Goal: Task Accomplishment & Management: Manage account settings

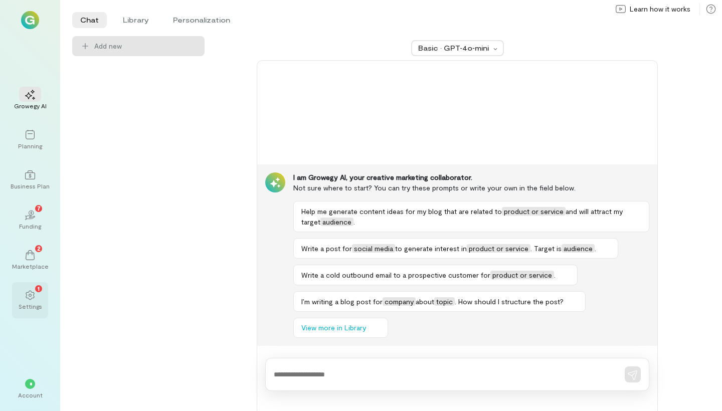
click at [25, 302] on div "1" at bounding box center [30, 294] width 22 height 15
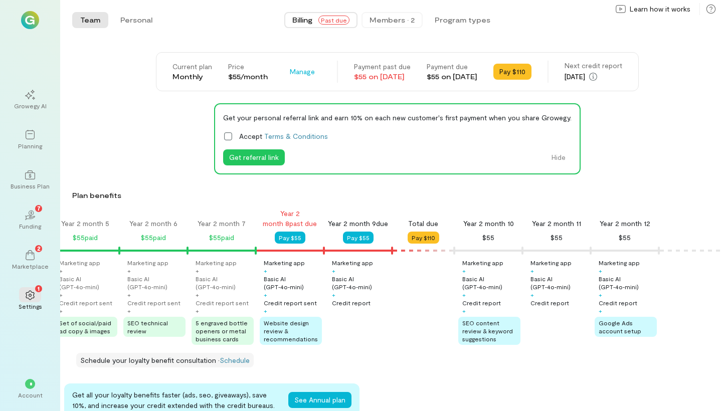
click at [403, 20] on div "Members · 2" at bounding box center [392, 20] width 45 height 10
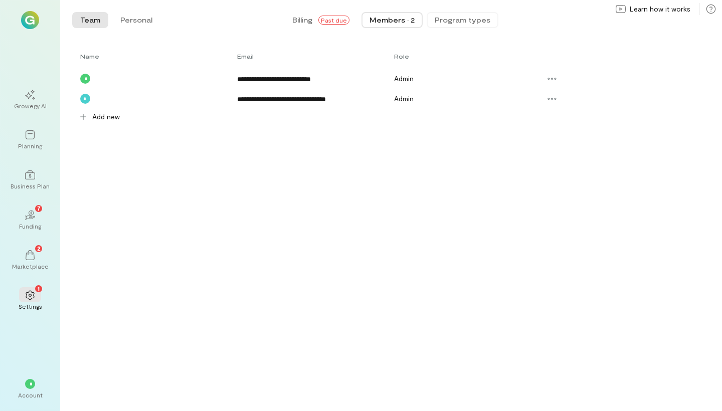
click at [468, 13] on button "Program types" at bounding box center [463, 20] width 72 height 16
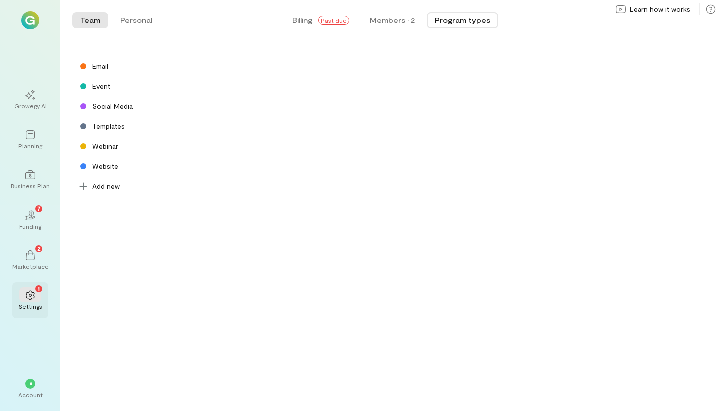
click at [26, 298] on icon at bounding box center [30, 296] width 9 height 10
click at [139, 18] on button "Personal" at bounding box center [136, 20] width 48 height 16
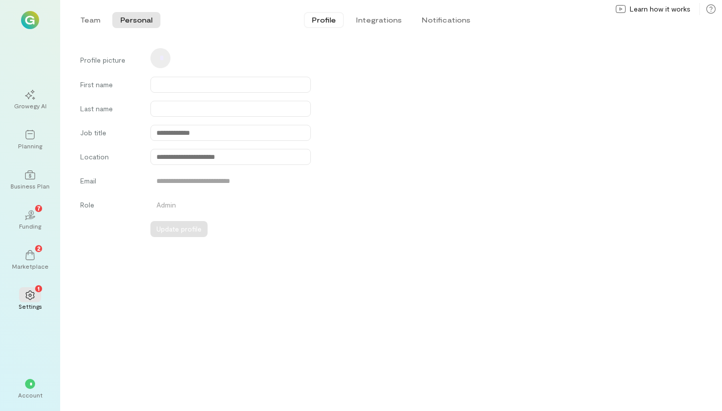
click at [326, 15] on button "Profile" at bounding box center [324, 20] width 40 height 16
click at [84, 11] on div "Team Personal" at bounding box center [116, 20] width 88 height 20
click at [85, 15] on button "Team" at bounding box center [90, 20] width 36 height 16
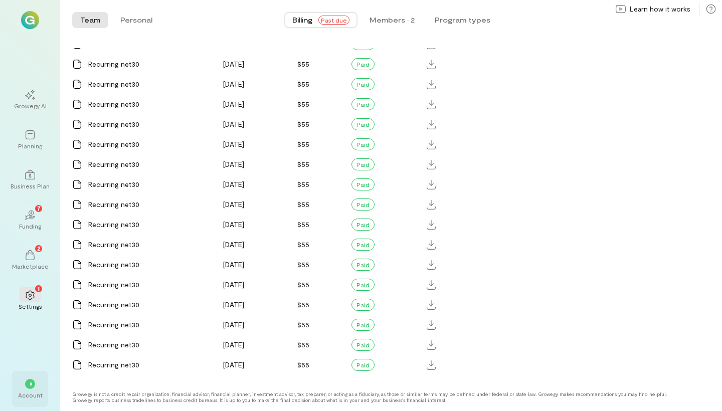
click at [26, 375] on div "* Account" at bounding box center [30, 389] width 36 height 36
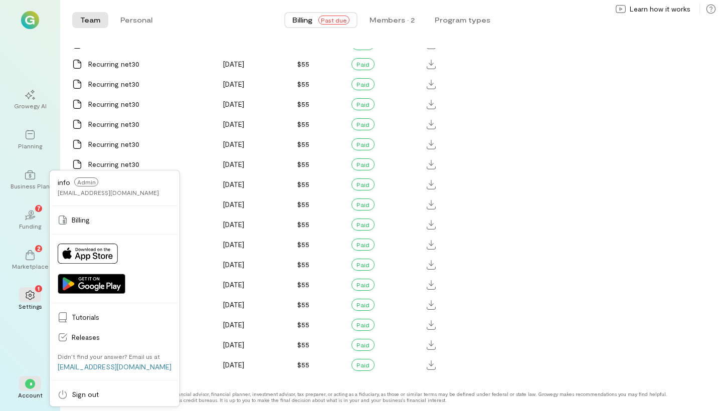
click at [101, 184] on div "info Admin [EMAIL_ADDRESS][DOMAIN_NAME]" at bounding box center [108, 186] width 101 height 19
click at [85, 182] on span "Admin" at bounding box center [86, 181] width 24 height 9
click at [69, 229] on link "Billing" at bounding box center [115, 220] width 126 height 20
click at [69, 229] on div "Recurring net30" at bounding box center [141, 225] width 151 height 20
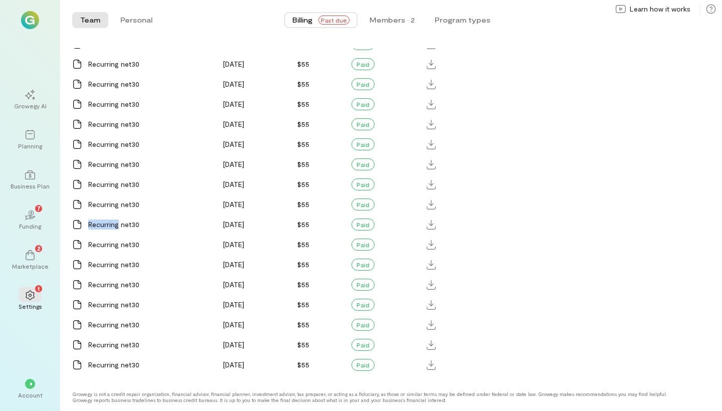
click at [32, 22] on img at bounding box center [30, 20] width 18 height 18
click at [43, 23] on div at bounding box center [30, 20] width 36 height 18
